Goal: Check status: Check status

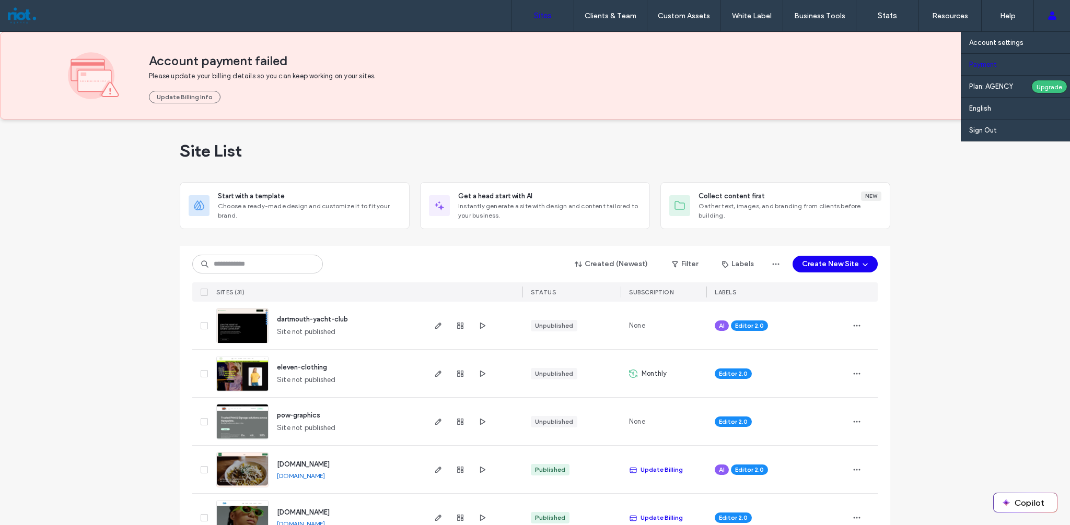
click at [984, 67] on label "Payment" at bounding box center [983, 65] width 28 height 8
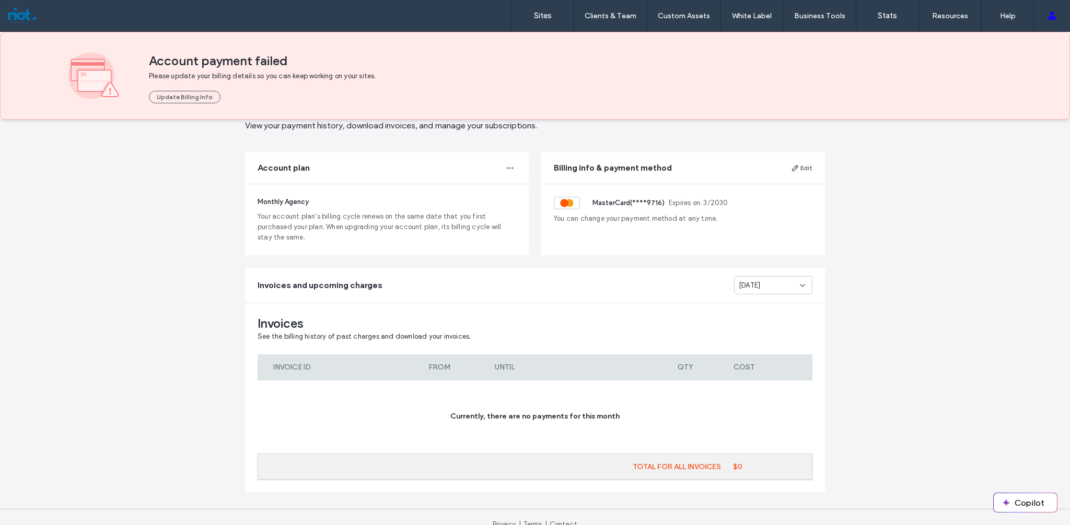
scroll to position [62, 0]
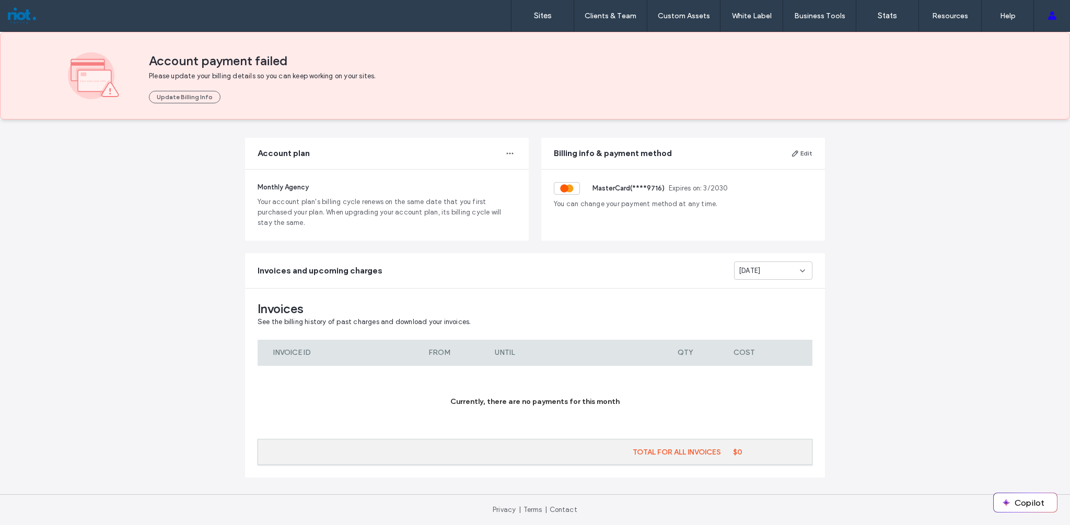
click at [748, 271] on span "[DATE]" at bounding box center [749, 271] width 21 height 10
click at [753, 293] on span "[DATE]" at bounding box center [745, 289] width 21 height 10
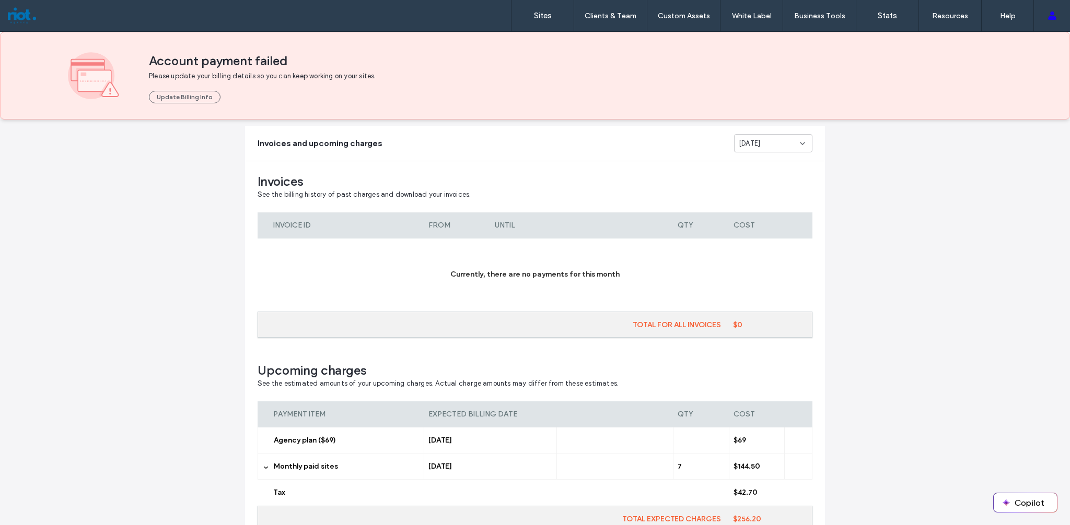
scroll to position [256, 0]
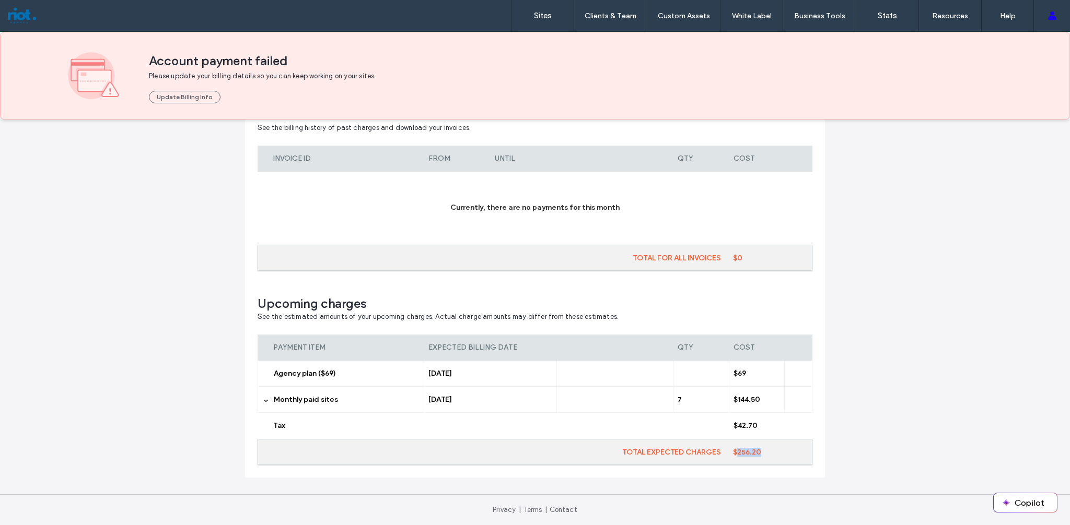
drag, startPoint x: 779, startPoint y: 455, endPoint x: 731, endPoint y: 445, distance: 49.7
click at [732, 447] on div "TOTAL EXPECTED CHARGES $256.20" at bounding box center [535, 452] width 555 height 26
click at [321, 404] on span "Monthly paid sites" at bounding box center [306, 399] width 64 height 9
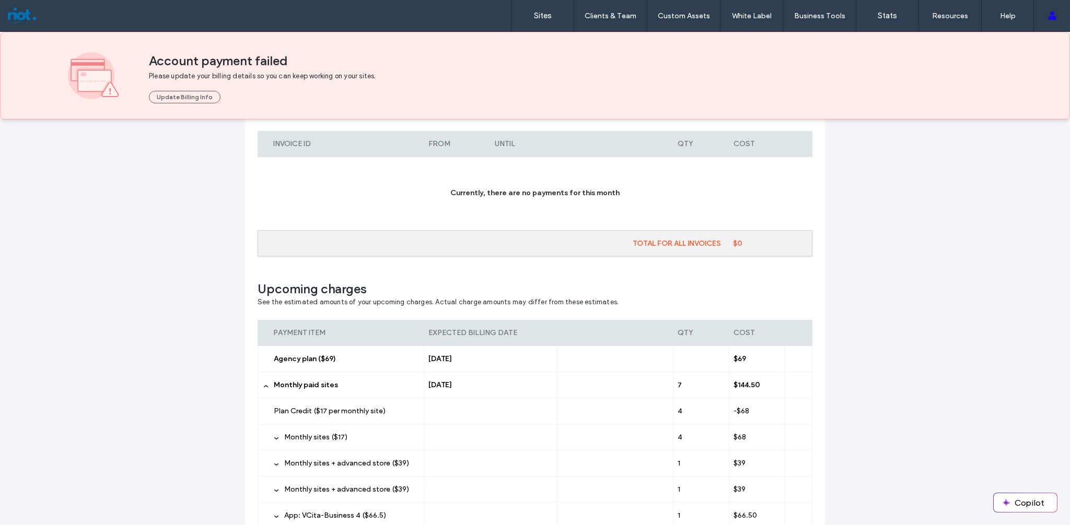
scroll to position [65, 0]
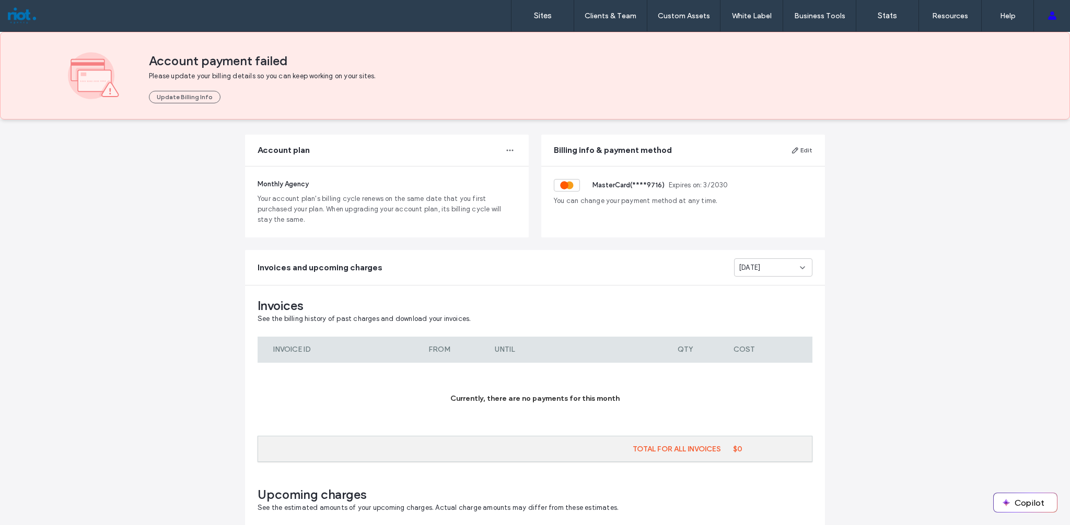
click at [748, 271] on span "[DATE]" at bounding box center [749, 268] width 21 height 10
click at [745, 297] on div "[DATE]" at bounding box center [769, 304] width 77 height 18
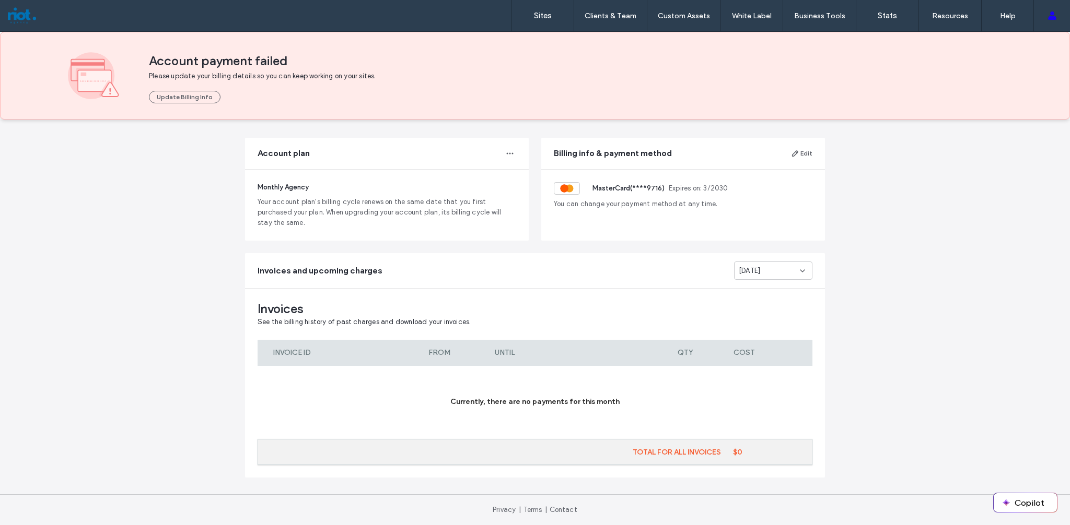
click at [769, 270] on div "[DATE]" at bounding box center [769, 271] width 61 height 10
drag, startPoint x: 749, startPoint y: 335, endPoint x: 750, endPoint y: 323, distance: 11.5
click at [750, 323] on div "[DATE] [DATE] [DATE] [DATE] [DATE] [DATE] [DATE] [DATE] [DATE] [DATE] [DATE] [D…" at bounding box center [769, 335] width 77 height 110
click at [963, 361] on div "Plans & payments View your payment history, download invoices, and manage your …" at bounding box center [535, 291] width 1070 height 468
click at [536, 12] on label "Sites" at bounding box center [543, 15] width 18 height 9
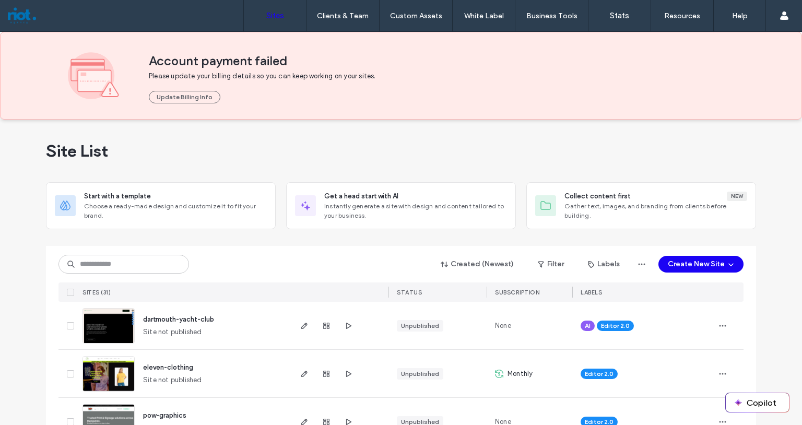
click at [453, 130] on div "Site List" at bounding box center [401, 151] width 710 height 63
